Goal: Check status: Check status

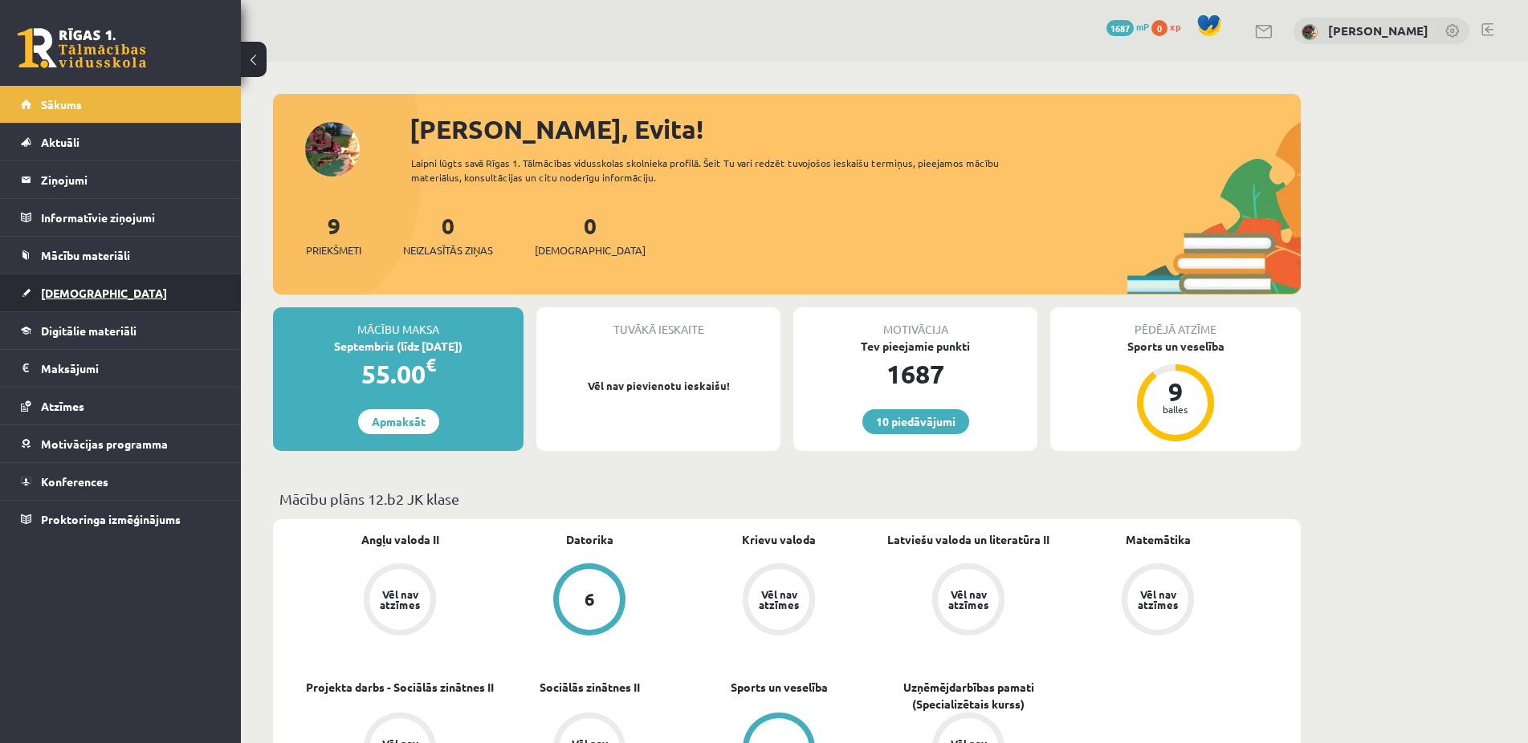
click at [72, 292] on span "[DEMOGRAPHIC_DATA]" at bounding box center [104, 293] width 126 height 14
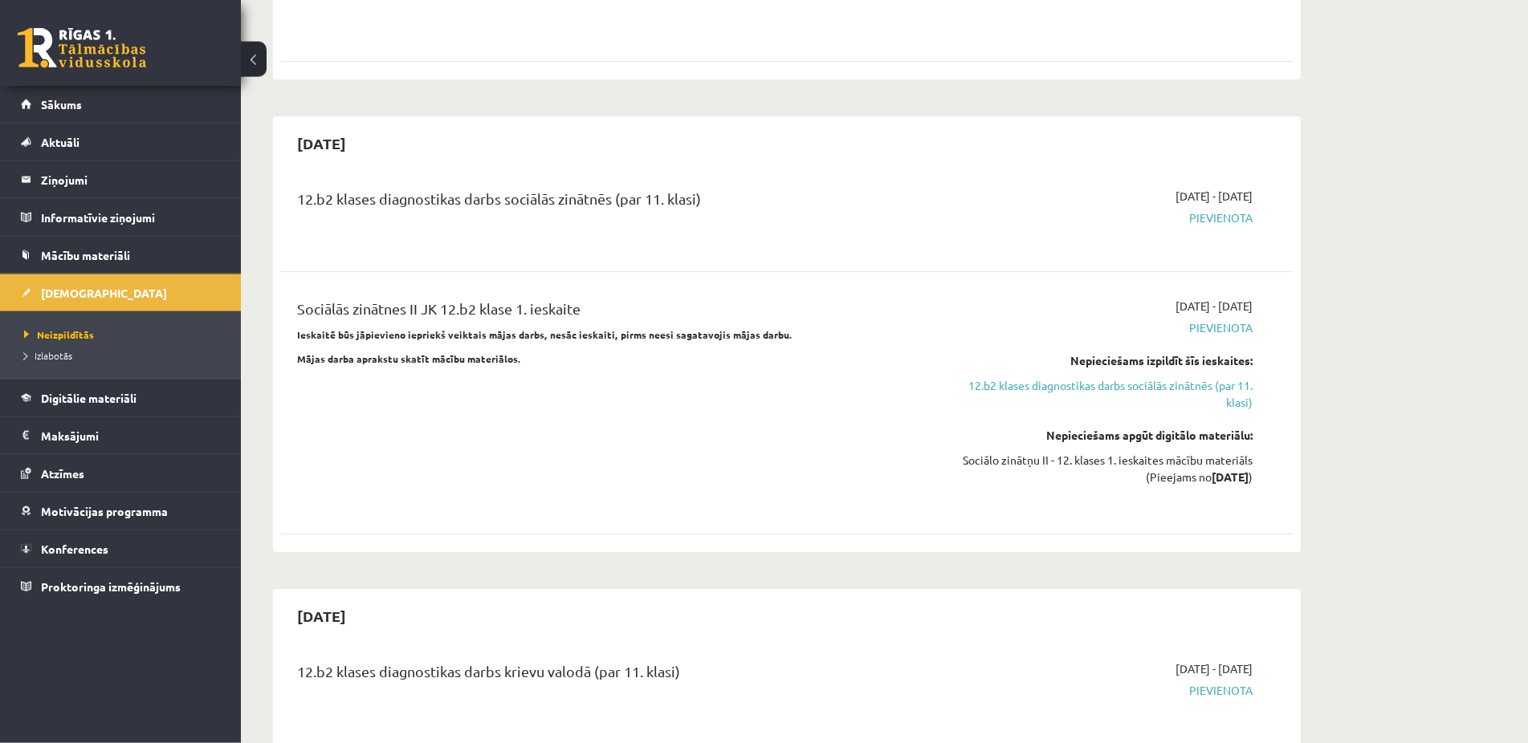
scroll to position [1228, 0]
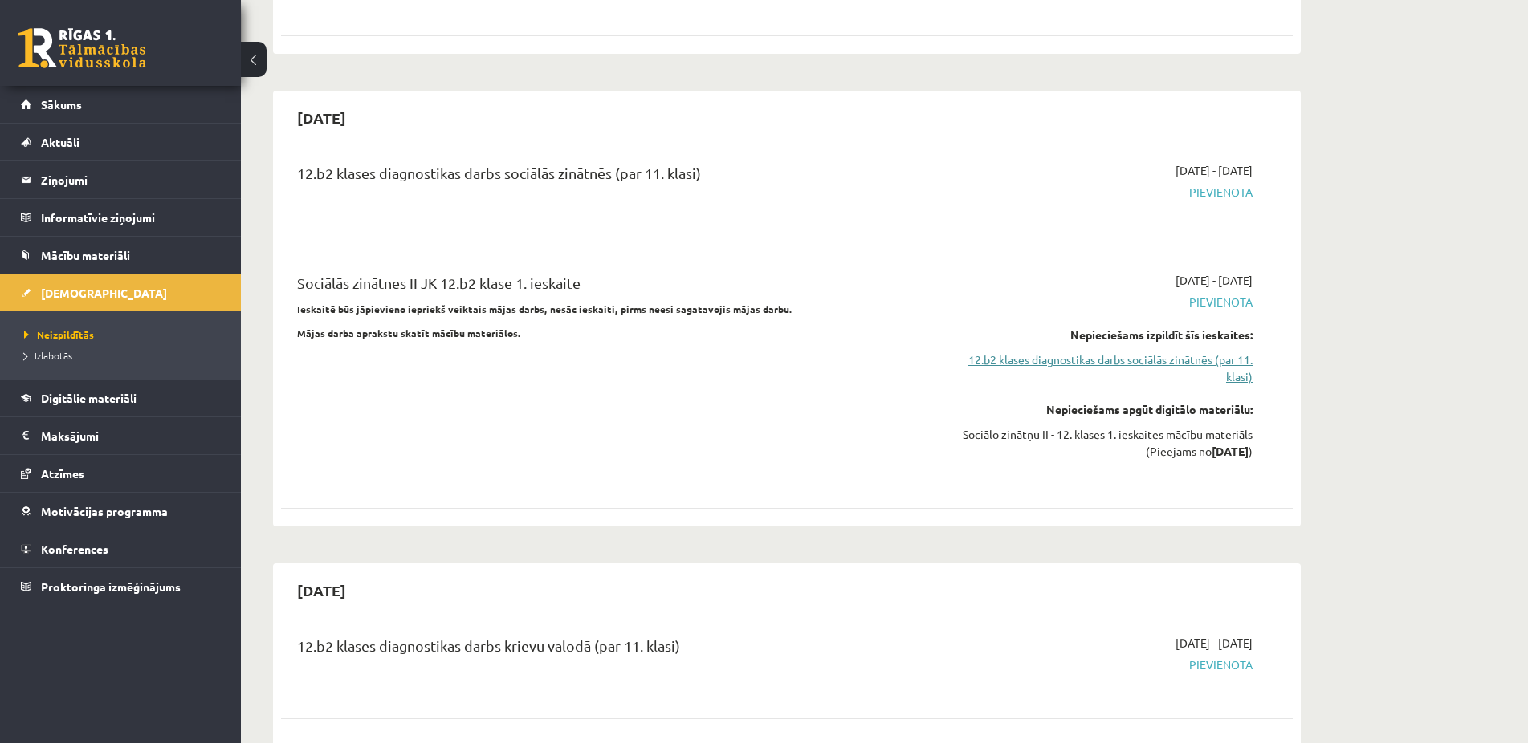
click at [1154, 352] on link "12.b2 klases diagnostikas darbs sociālās zinātnēs (par 11. klasi)" at bounding box center [1101, 369] width 303 height 34
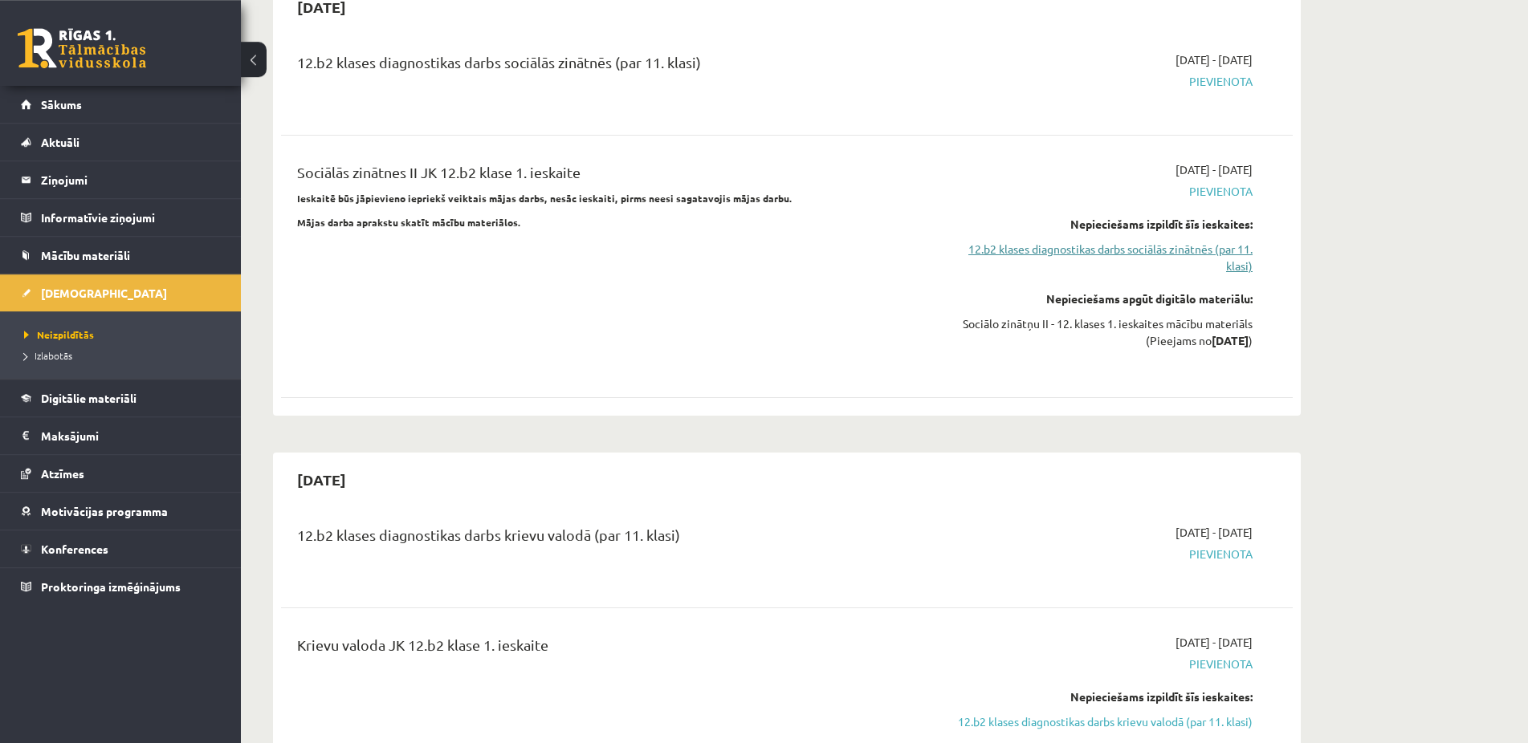
click at [1101, 241] on link "12.b2 klases diagnostikas darbs sociālās zinātnēs (par 11. klasi)" at bounding box center [1101, 258] width 303 height 34
click at [1102, 241] on link "12.b2 klases diagnostikas darbs sociālās zinātnēs (par 11. klasi)" at bounding box center [1101, 258] width 303 height 34
click at [1119, 241] on link "12.b2 klases diagnostikas darbs sociālās zinātnēs (par 11. klasi)" at bounding box center [1101, 258] width 303 height 34
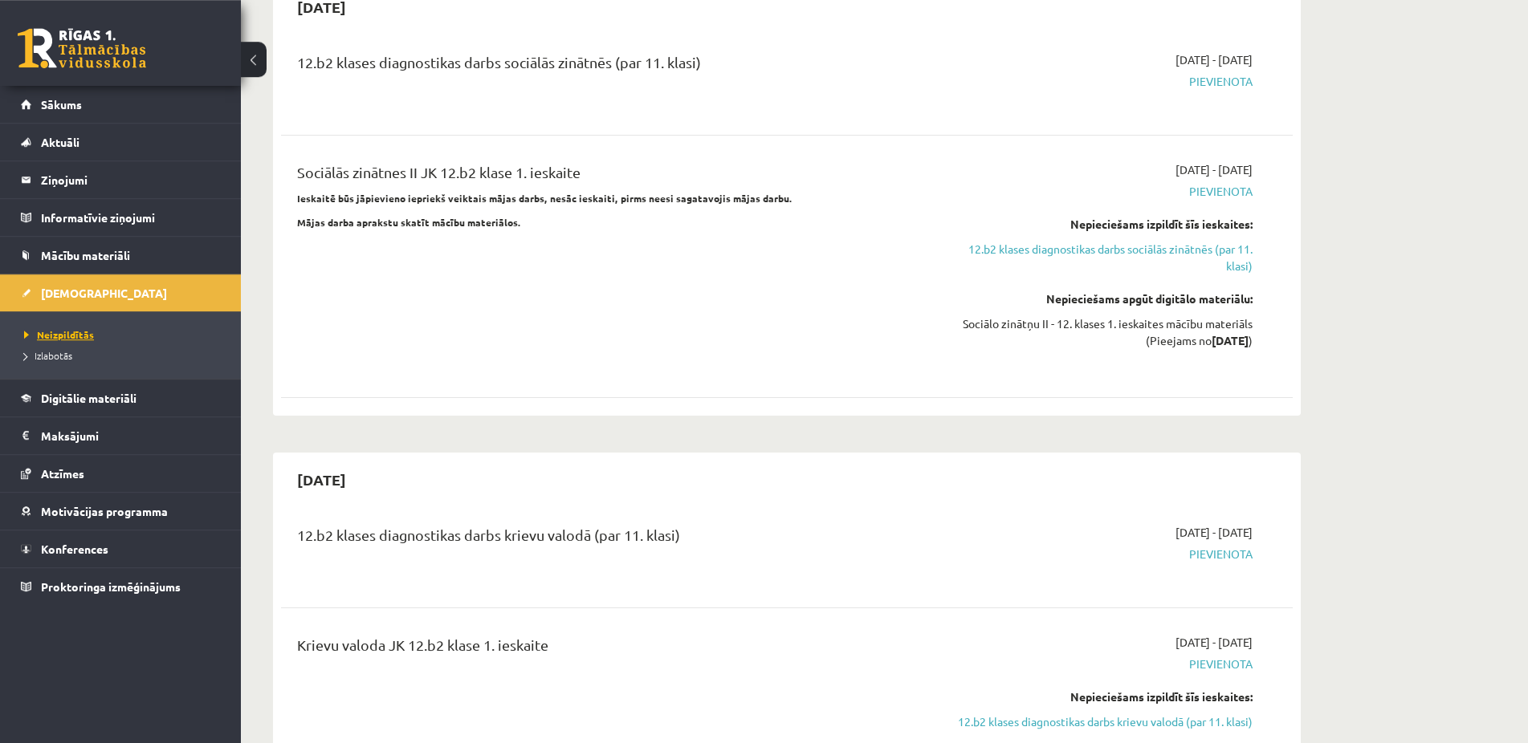
click at [53, 332] on span "Neizpildītās" at bounding box center [59, 334] width 70 height 13
click at [1136, 241] on link "12.b2 klases diagnostikas darbs sociālās zinātnēs (par 11. klasi)" at bounding box center [1101, 258] width 303 height 34
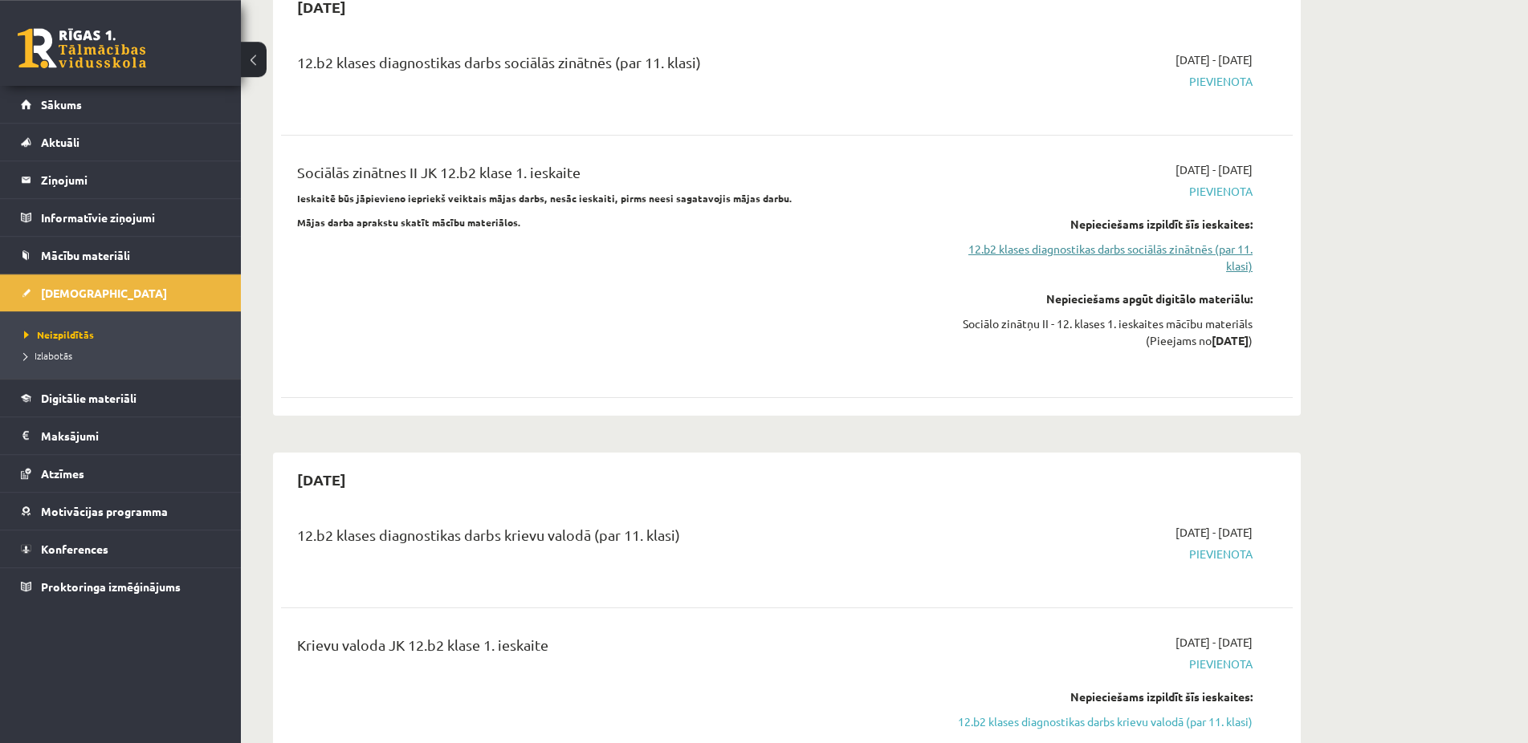
click at [1136, 241] on link "12.b2 klases diagnostikas darbs sociālās zinātnēs (par 11. klasi)" at bounding box center [1101, 258] width 303 height 34
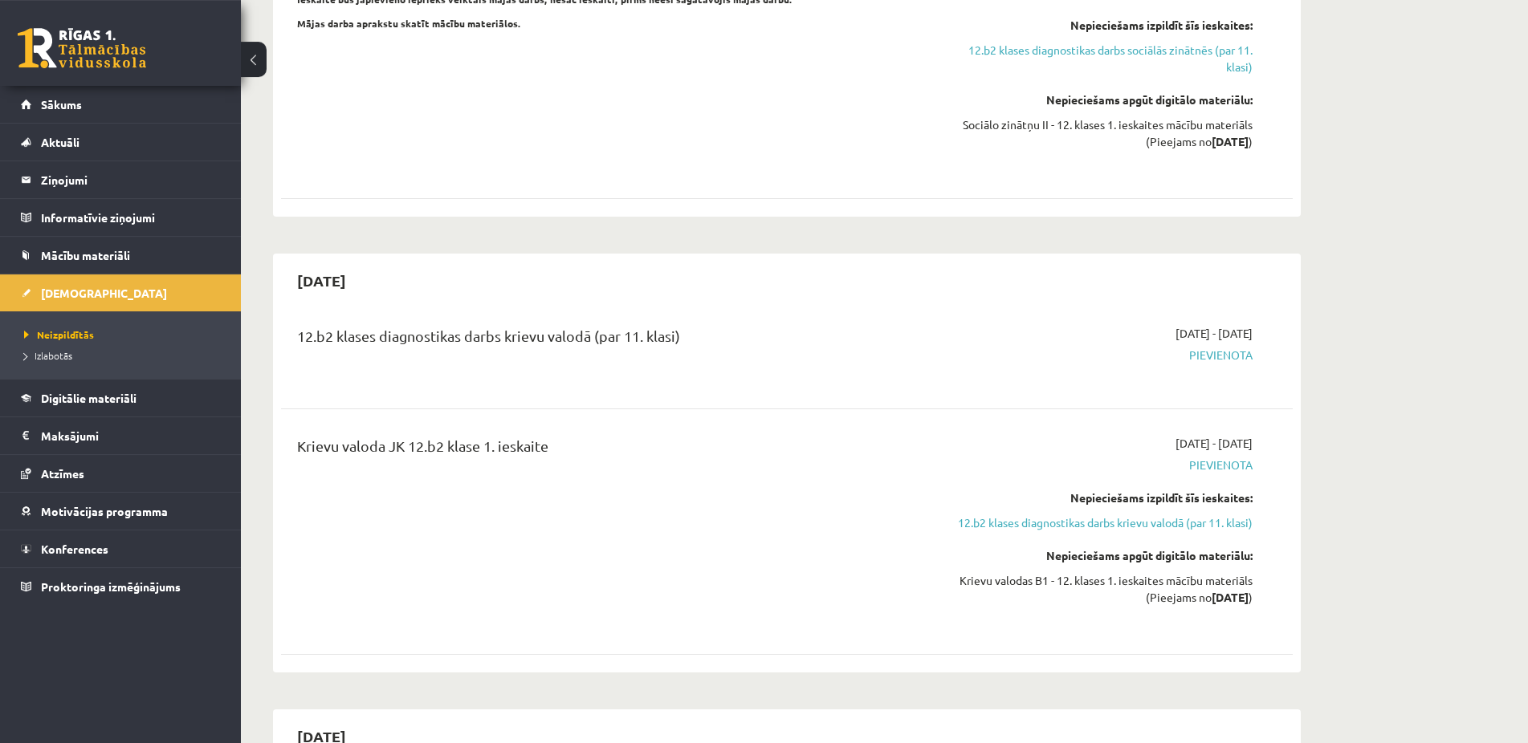
scroll to position [1585, 0]
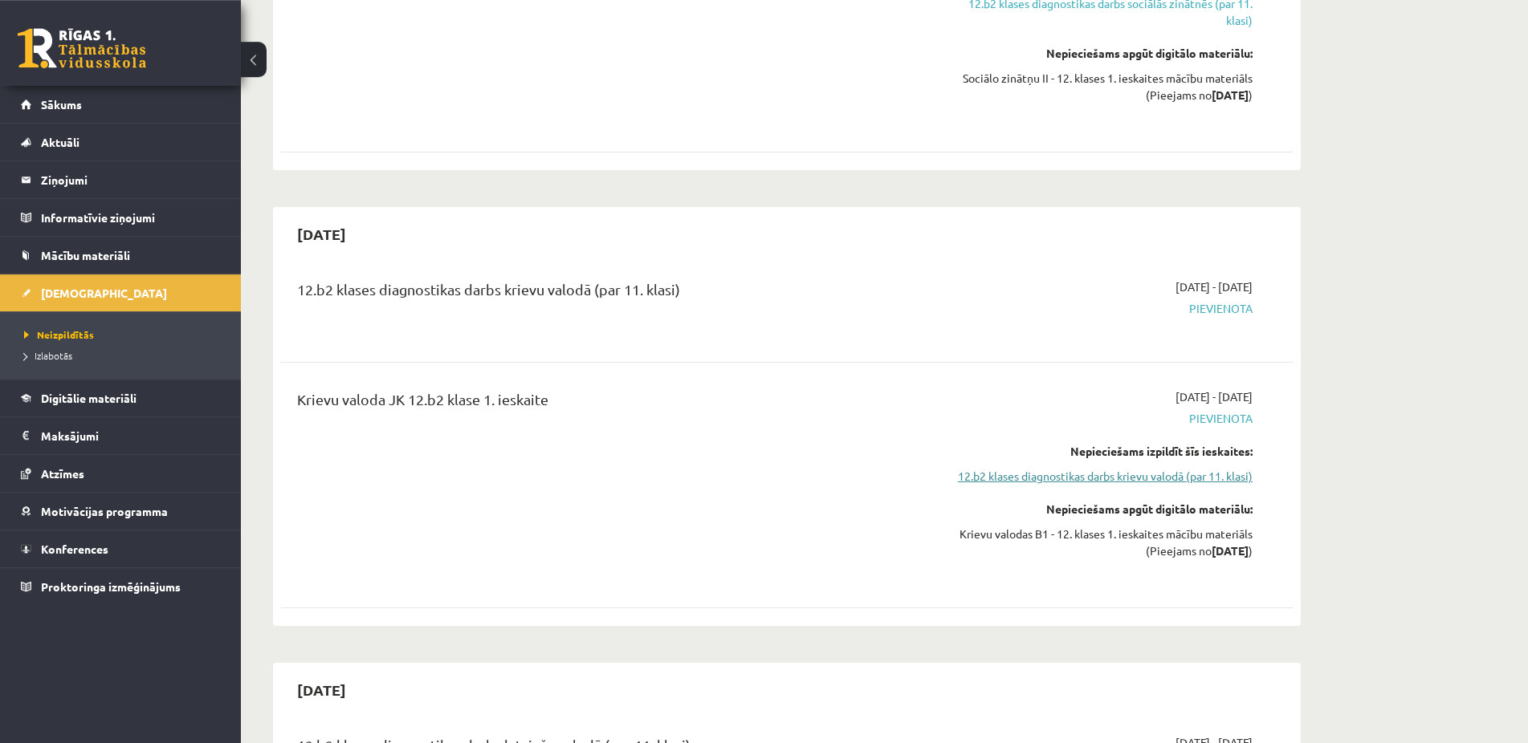
click at [1081, 468] on link "12.b2 klases diagnostikas darbs krievu valodā (par 11. klasi)" at bounding box center [1101, 476] width 303 height 17
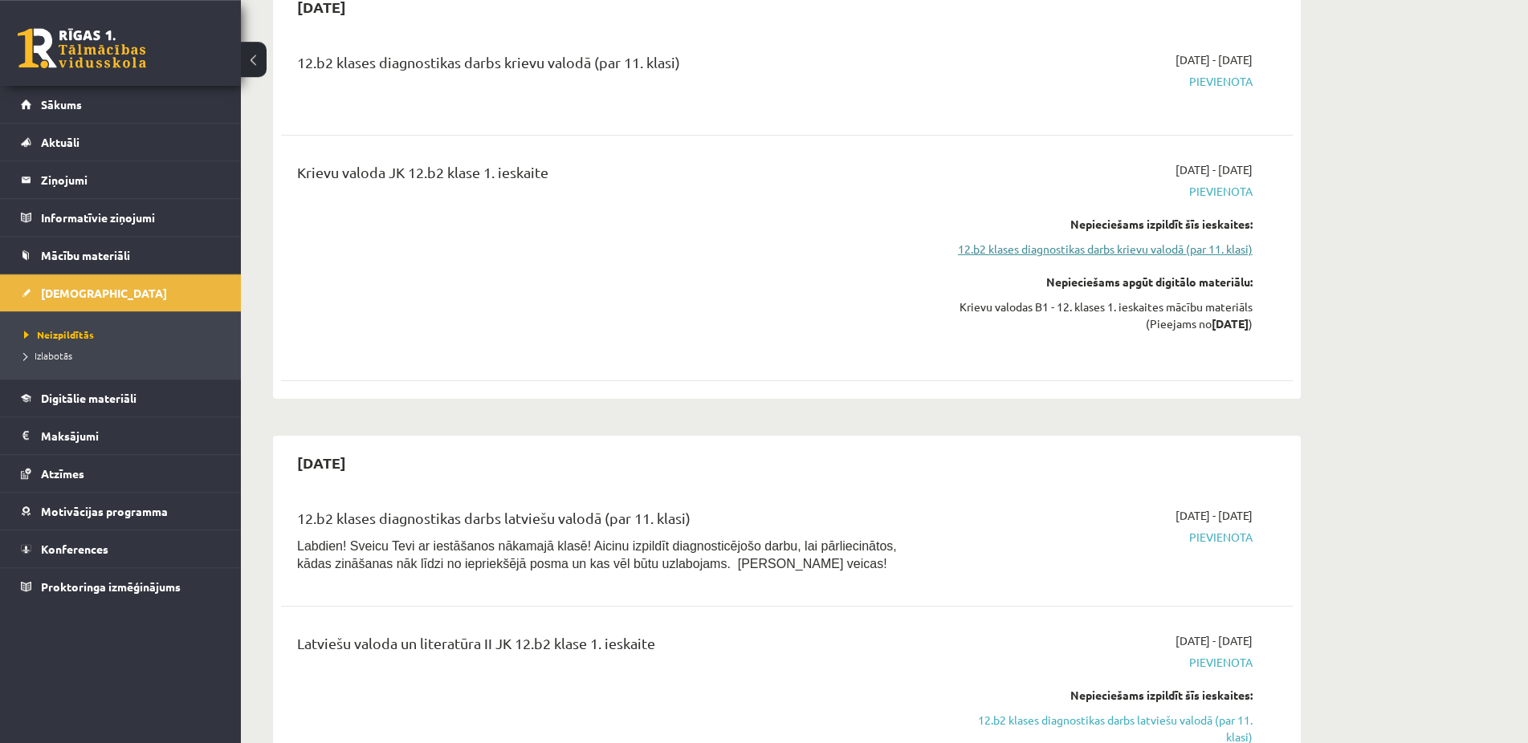
click at [1118, 241] on link "12.b2 klases diagnostikas darbs krievu valodā (par 11. klasi)" at bounding box center [1101, 249] width 303 height 17
click at [1128, 241] on link "12.b2 klases diagnostikas darbs krievu valodā (par 11. klasi)" at bounding box center [1101, 249] width 303 height 17
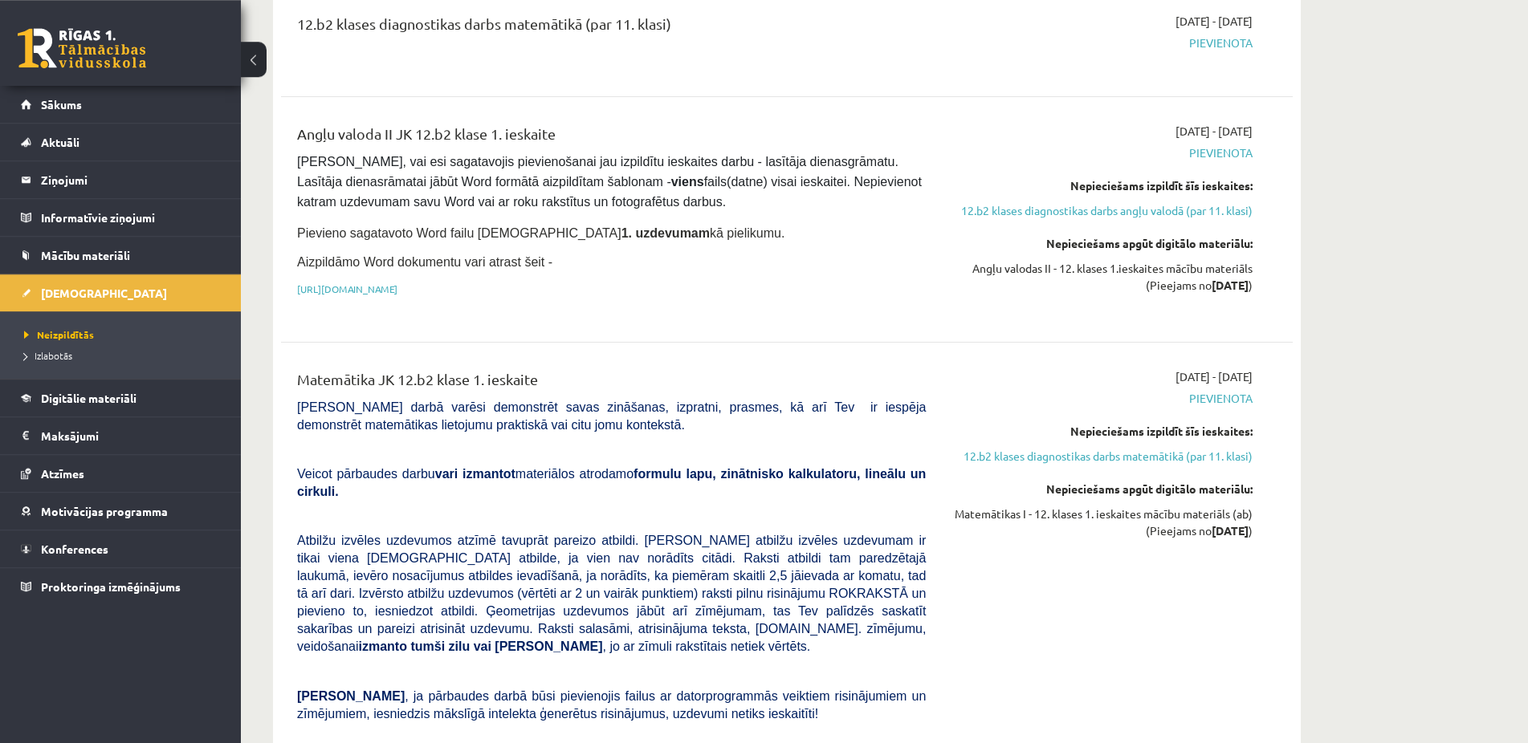
scroll to position [256, 0]
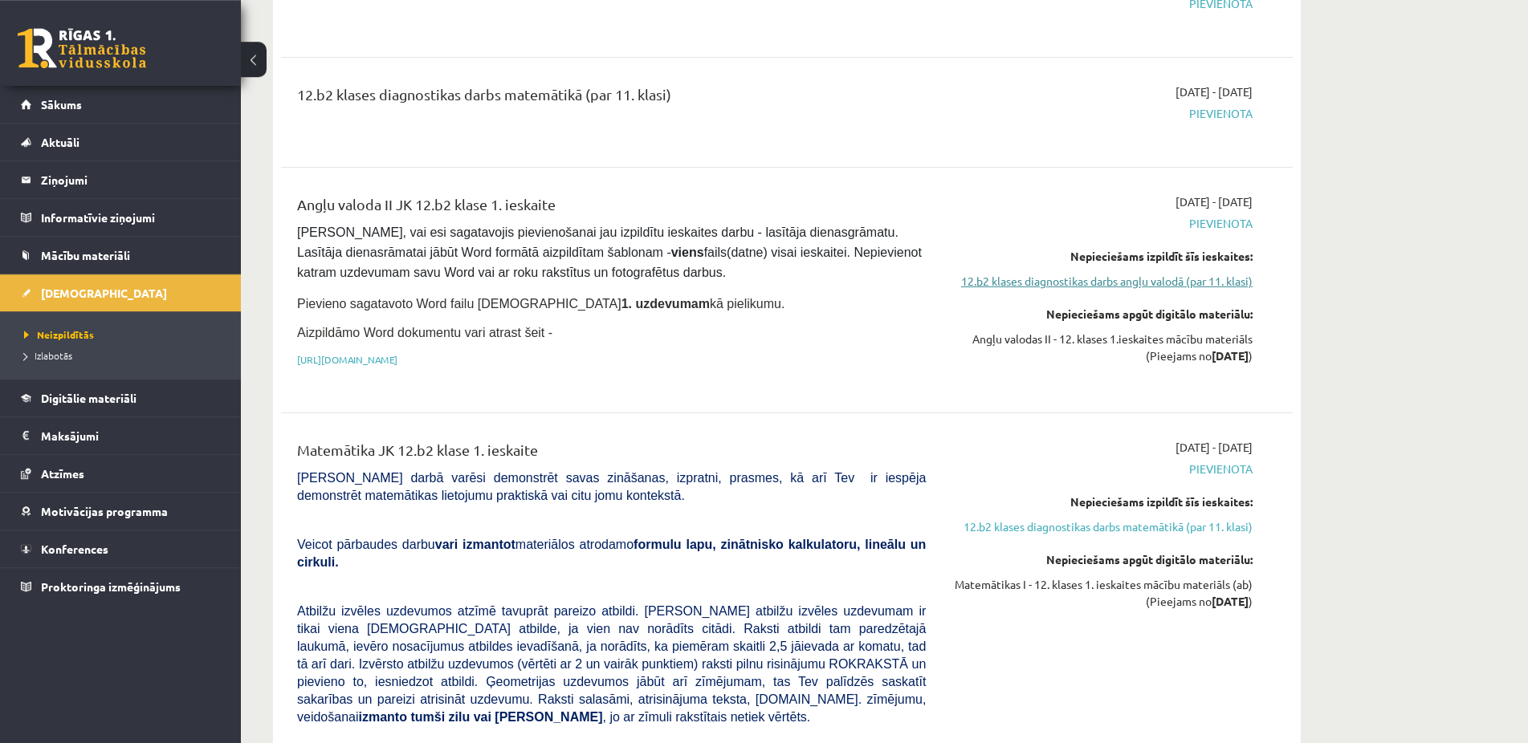
click at [1032, 279] on link "12.b2 klases diagnostikas darbs angļu valodā (par 11. klasi)" at bounding box center [1101, 281] width 303 height 17
